Goal: Find specific page/section: Find specific page/section

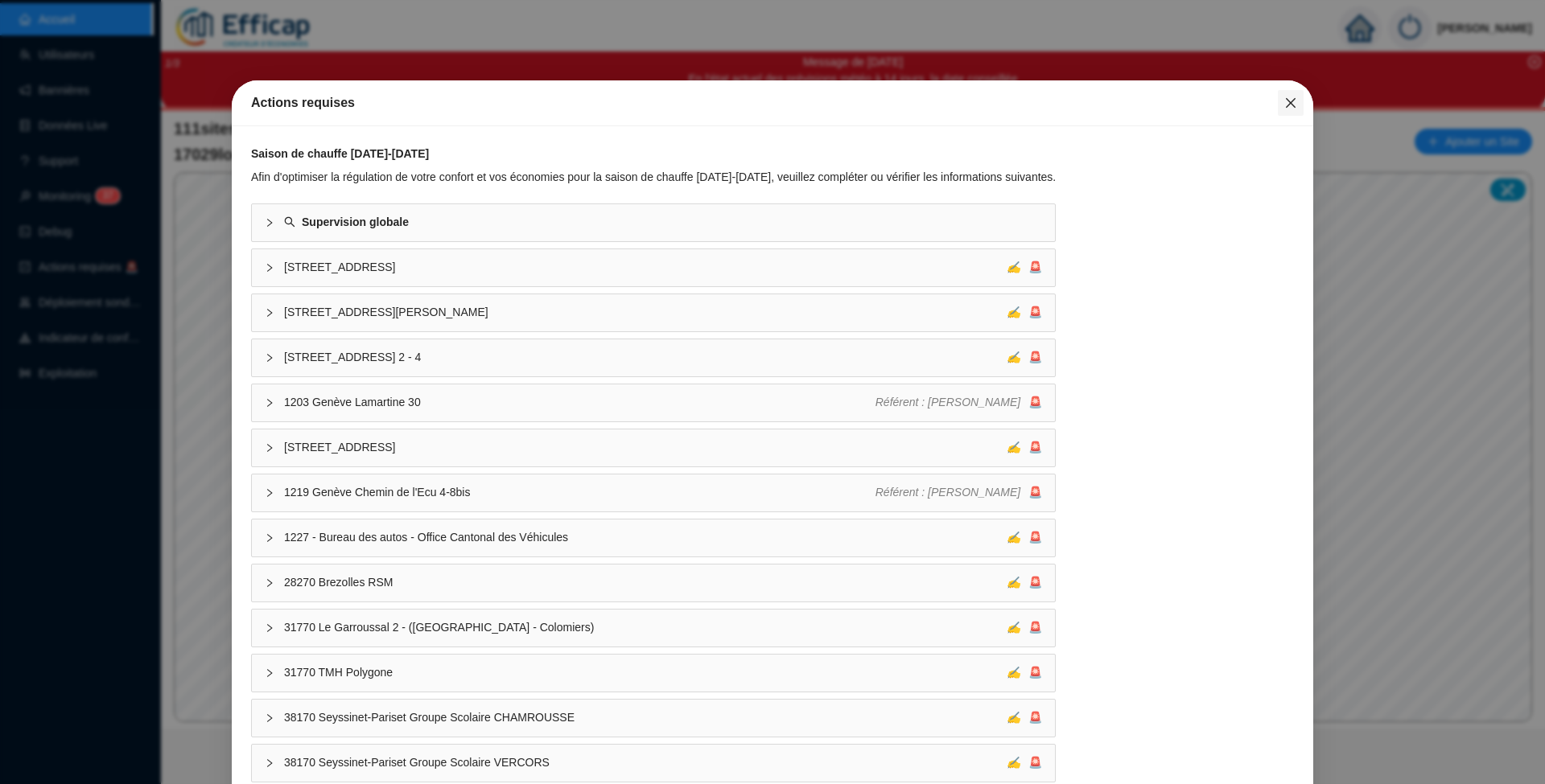
click at [1286, 104] on icon "close" at bounding box center [1290, 103] width 10 height 10
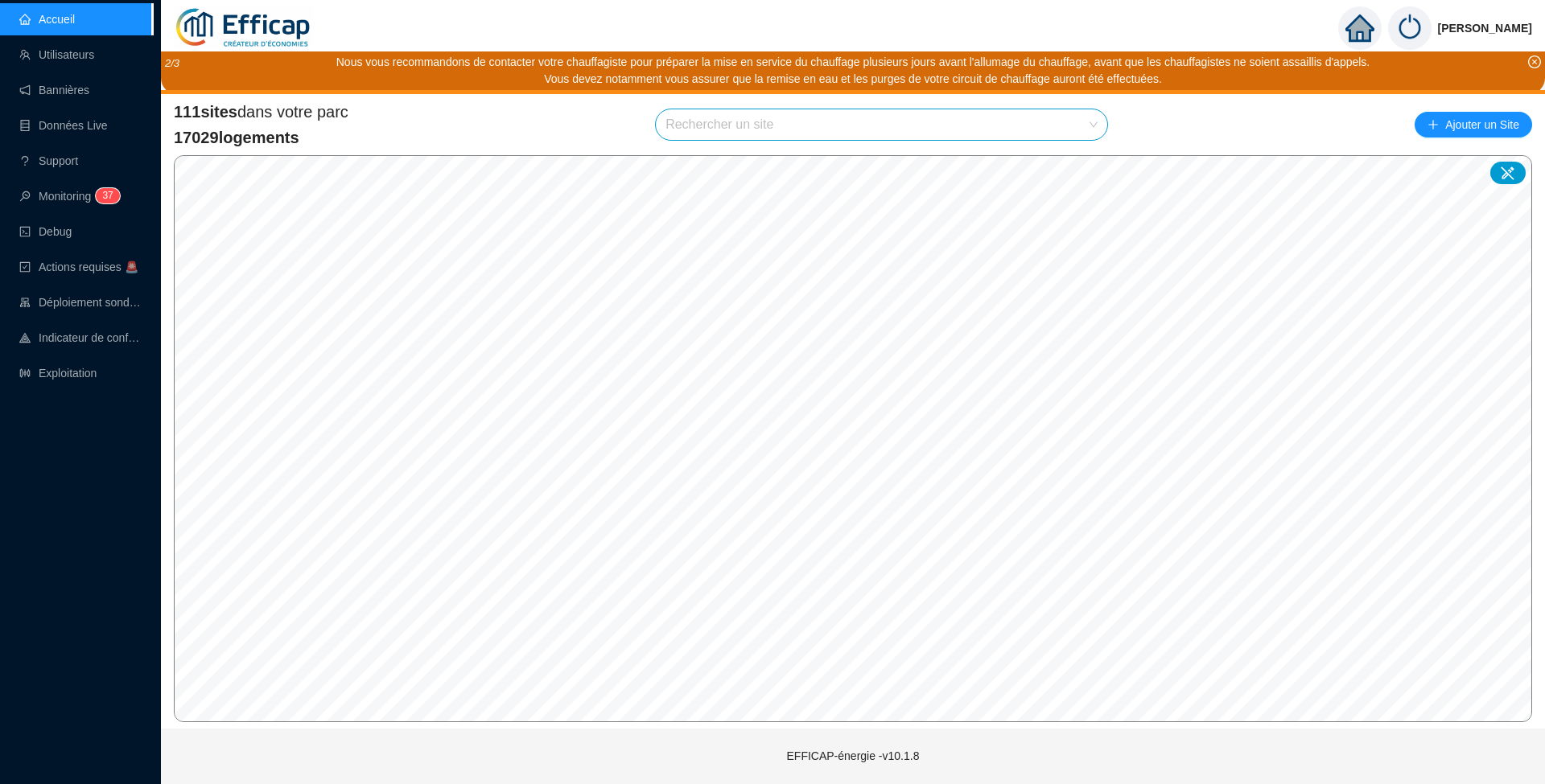
click at [1537, 62] on icon "close-circle" at bounding box center [1534, 62] width 13 height 13
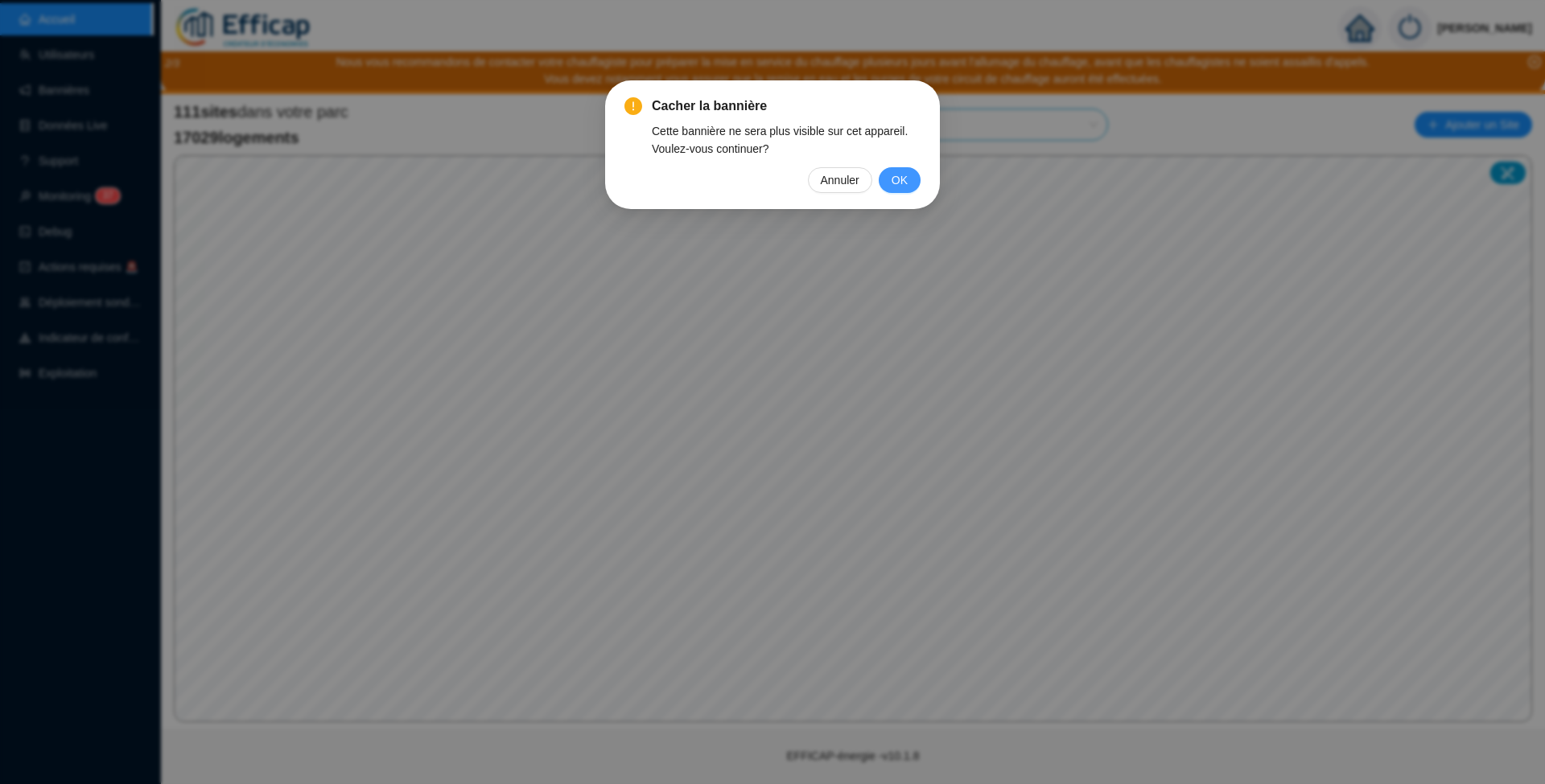
click at [911, 179] on button "OK" at bounding box center [900, 180] width 42 height 26
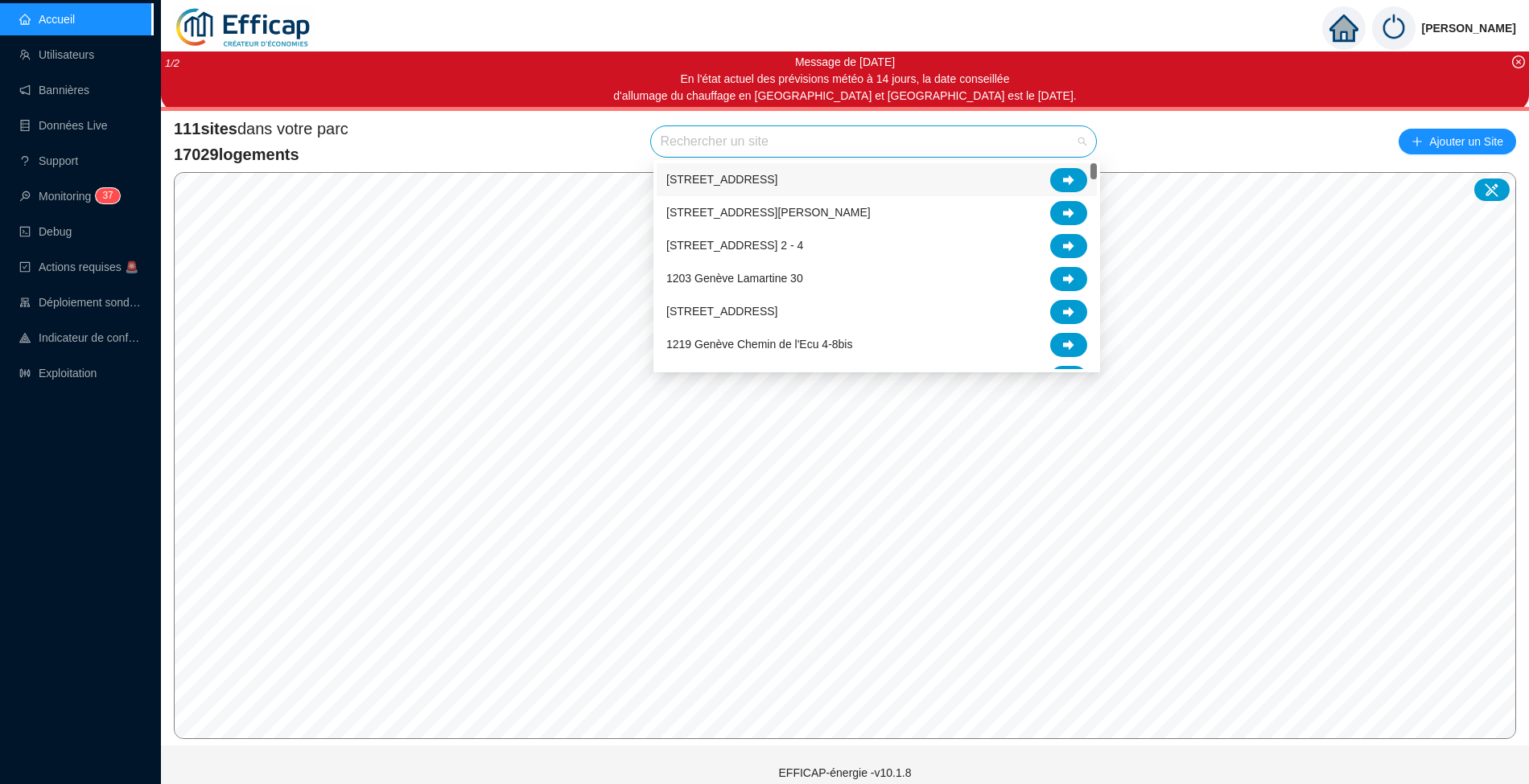
click at [750, 143] on input "search" at bounding box center [866, 141] width 412 height 31
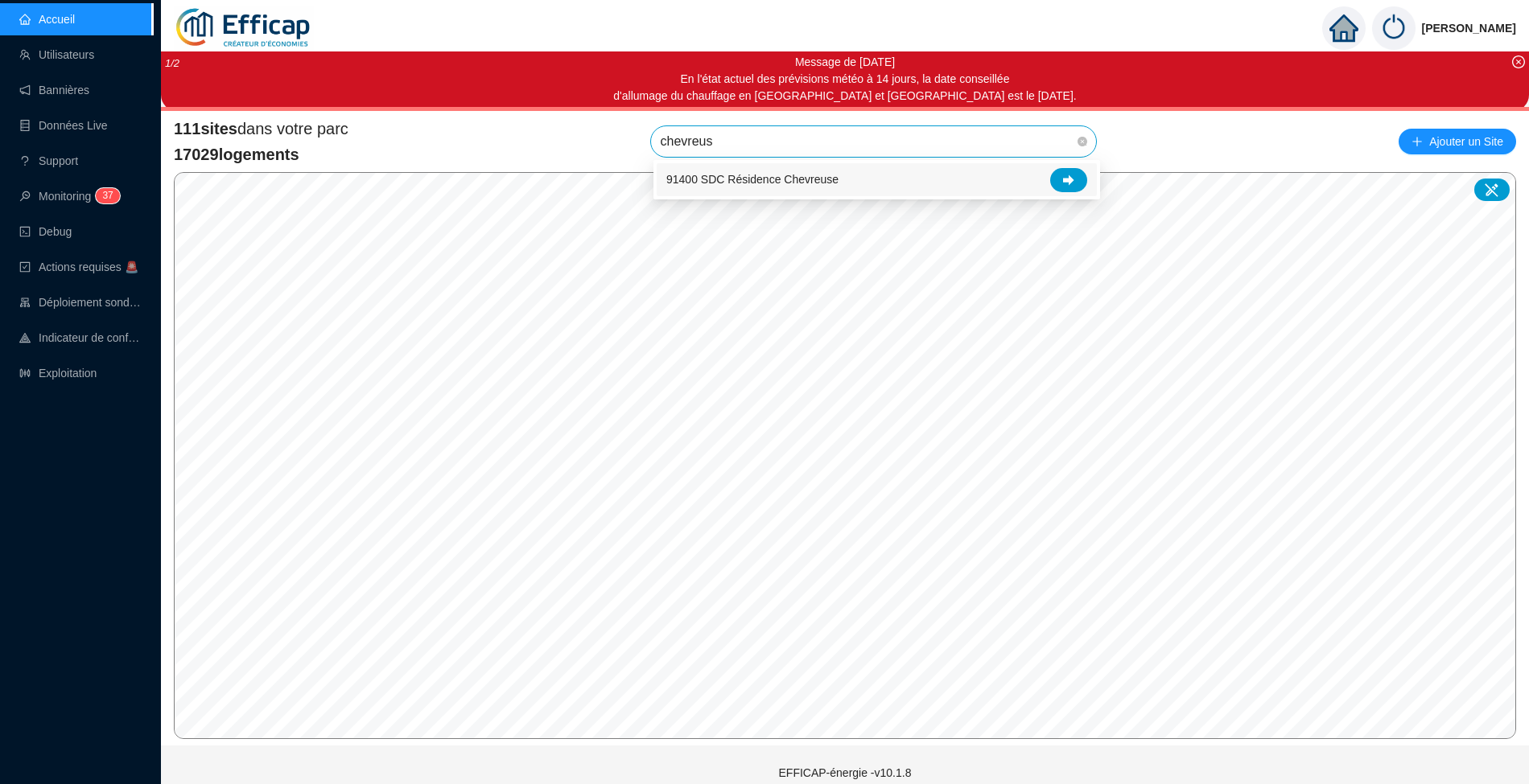
type input "chevreuse"
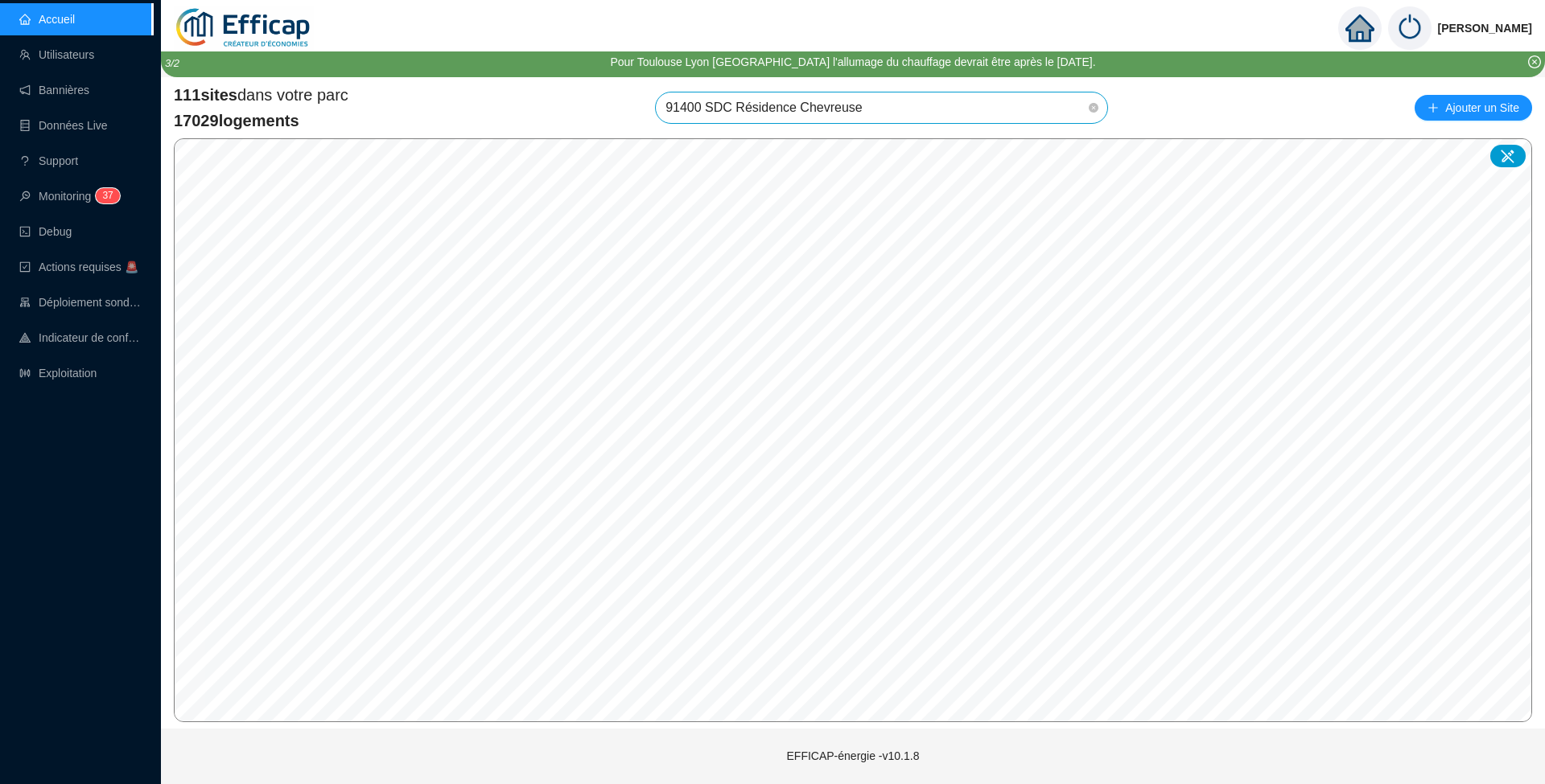
click at [1083, 107] on span "91400 SDC Résidence Chevreuse" at bounding box center [881, 107] width 432 height 31
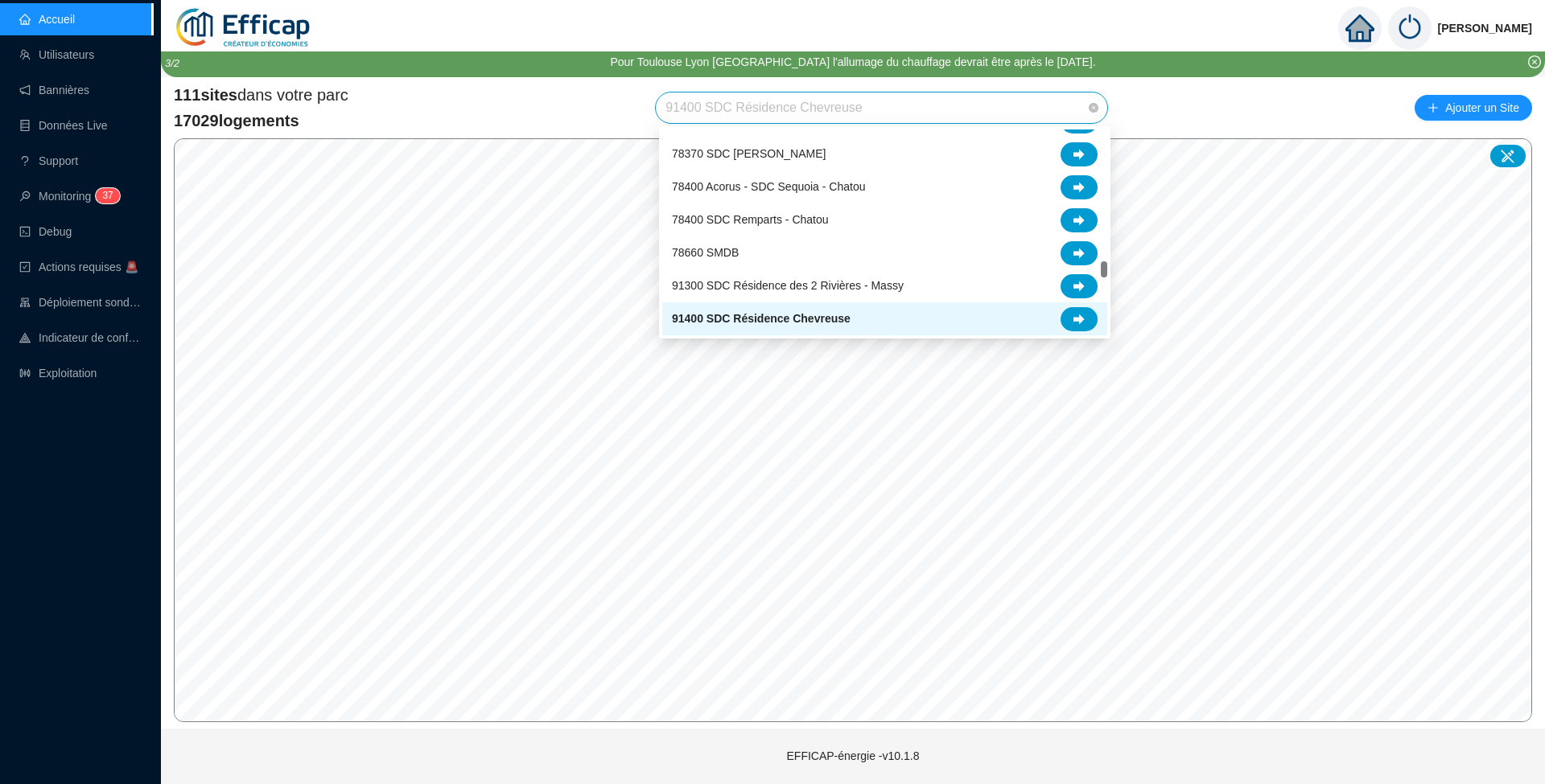
click at [997, 311] on div "91400 SDC Résidence Chevreuse" at bounding box center [885, 319] width 426 height 24
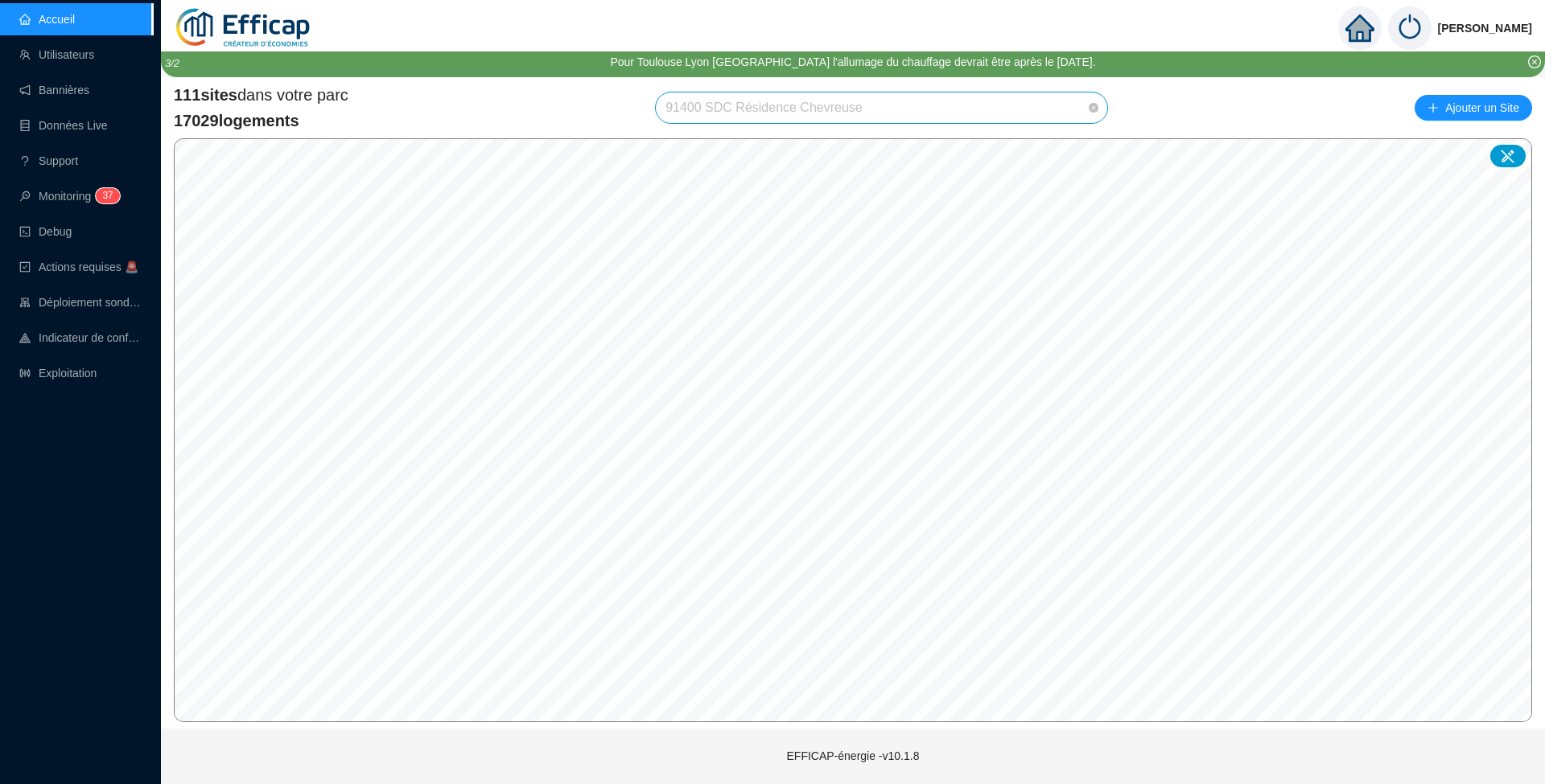
click at [1080, 109] on span "91400 SDC Résidence Chevreuse" at bounding box center [881, 107] width 432 height 31
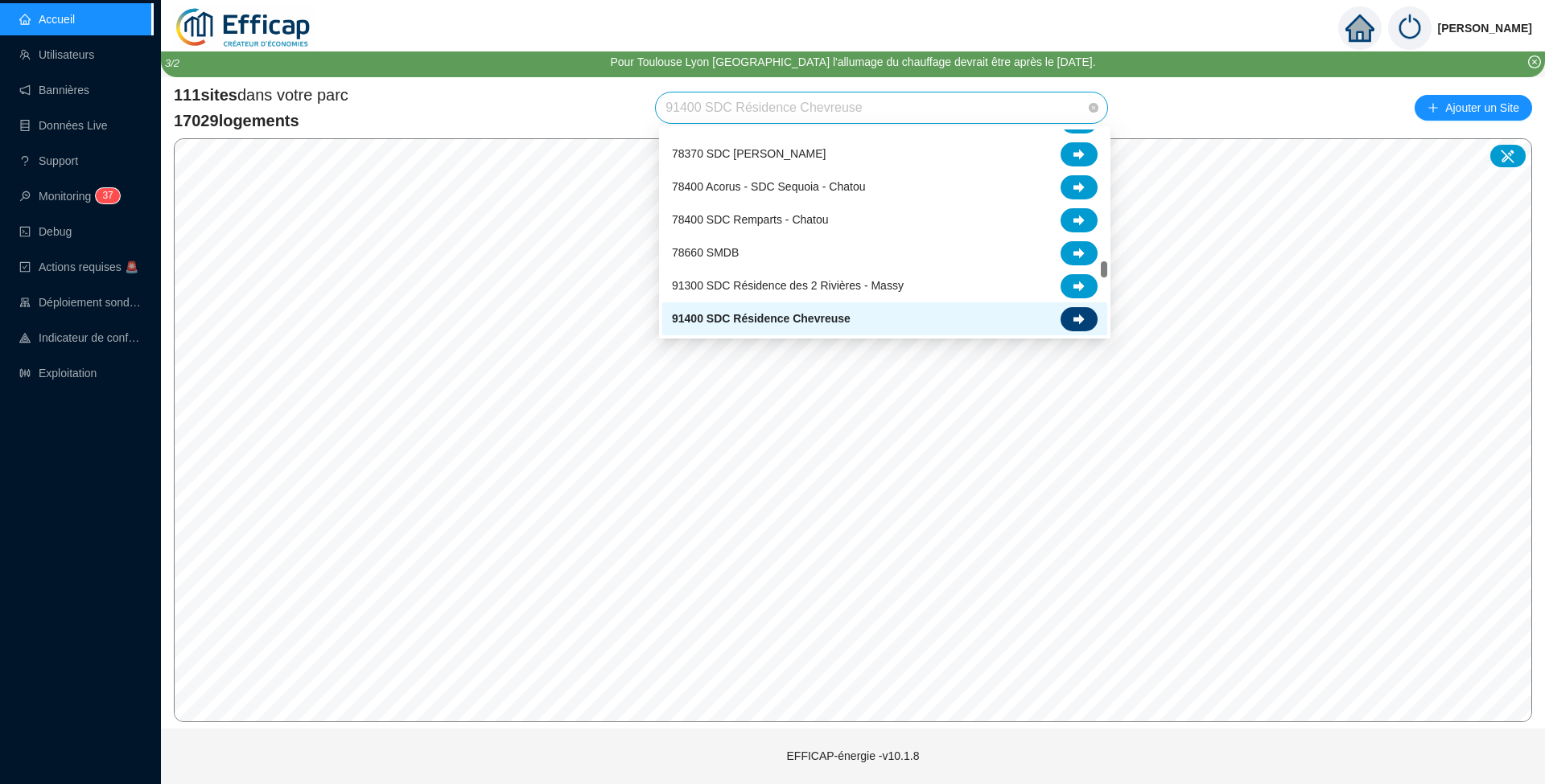
click at [1078, 315] on icon at bounding box center [1079, 319] width 11 height 11
